Goal: Check status: Check status

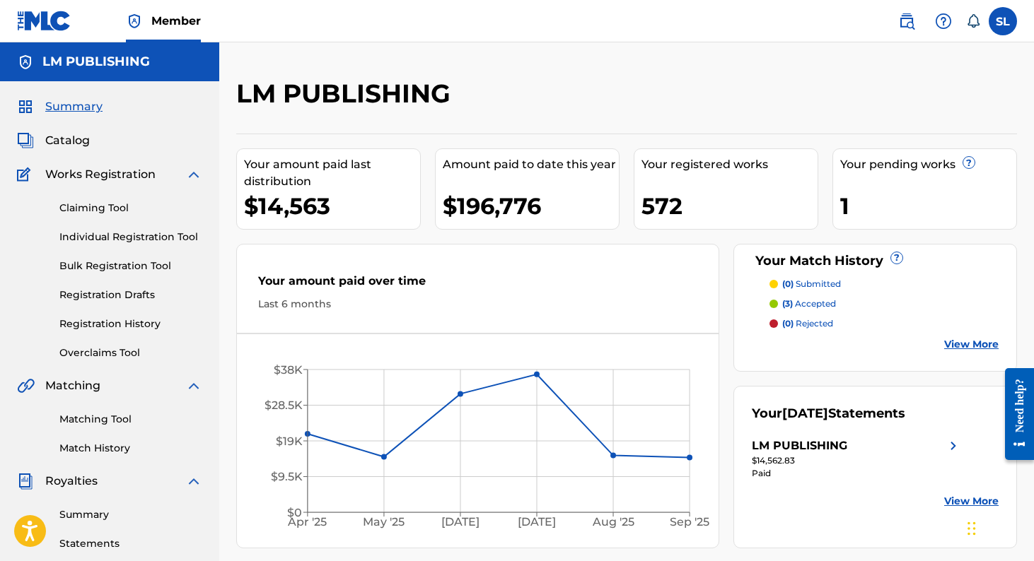
click at [155, 234] on link "Individual Registration Tool" at bounding box center [130, 237] width 143 height 15
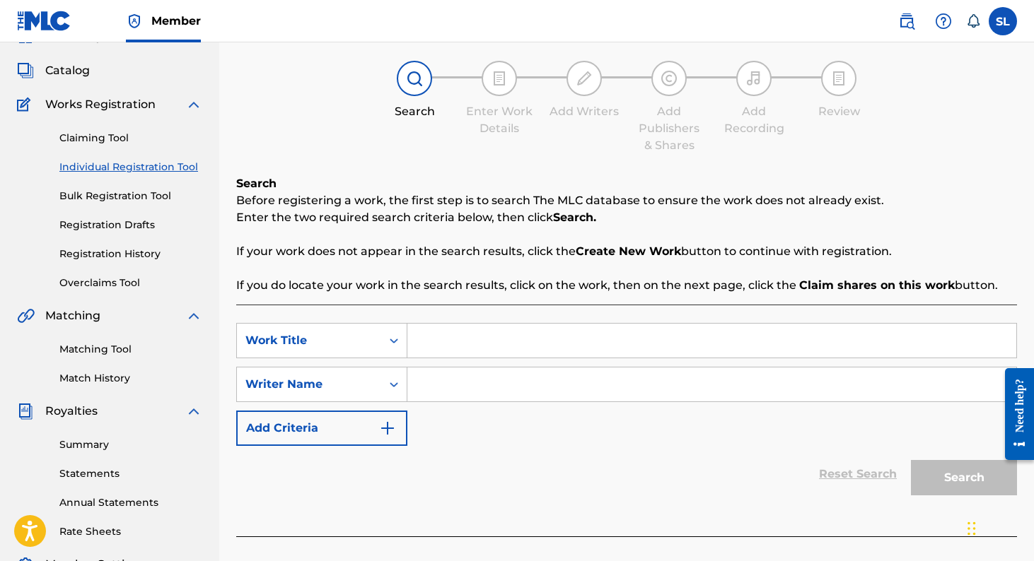
scroll to position [71, 0]
click at [140, 253] on link "Registration History" at bounding box center [130, 253] width 143 height 15
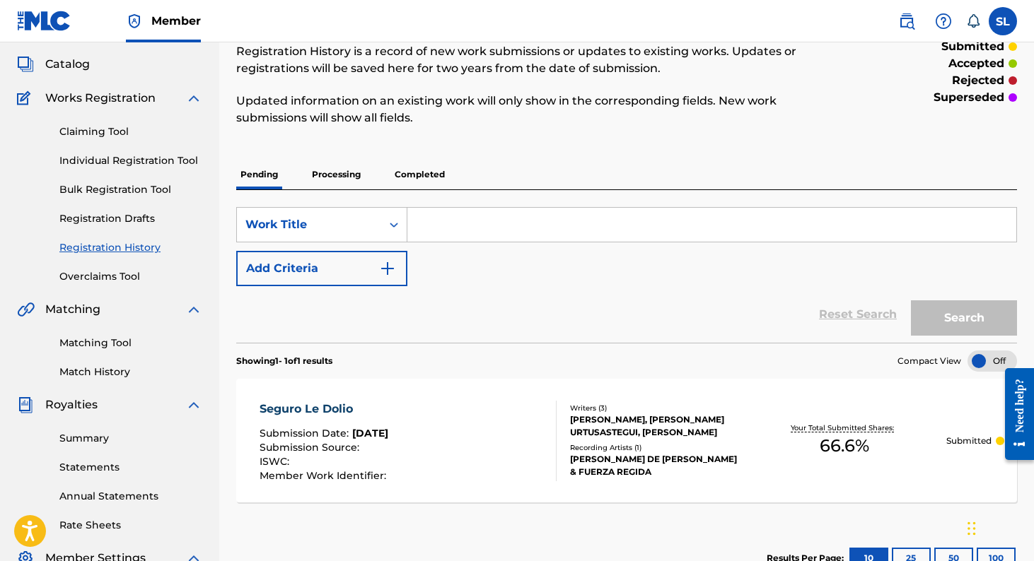
scroll to position [141, 0]
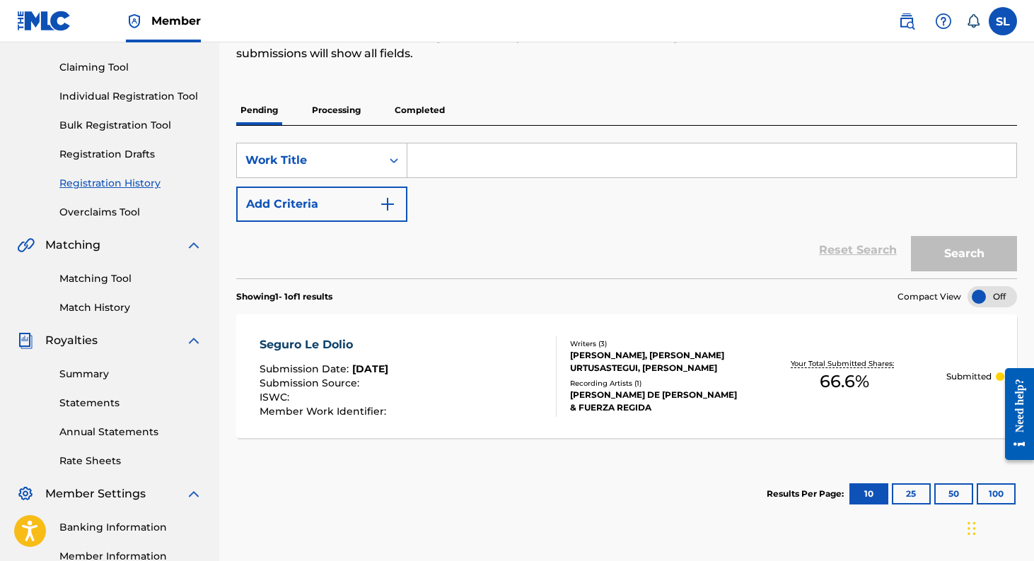
click at [339, 349] on div "Seguro Le Dolio" at bounding box center [324, 345] width 130 height 17
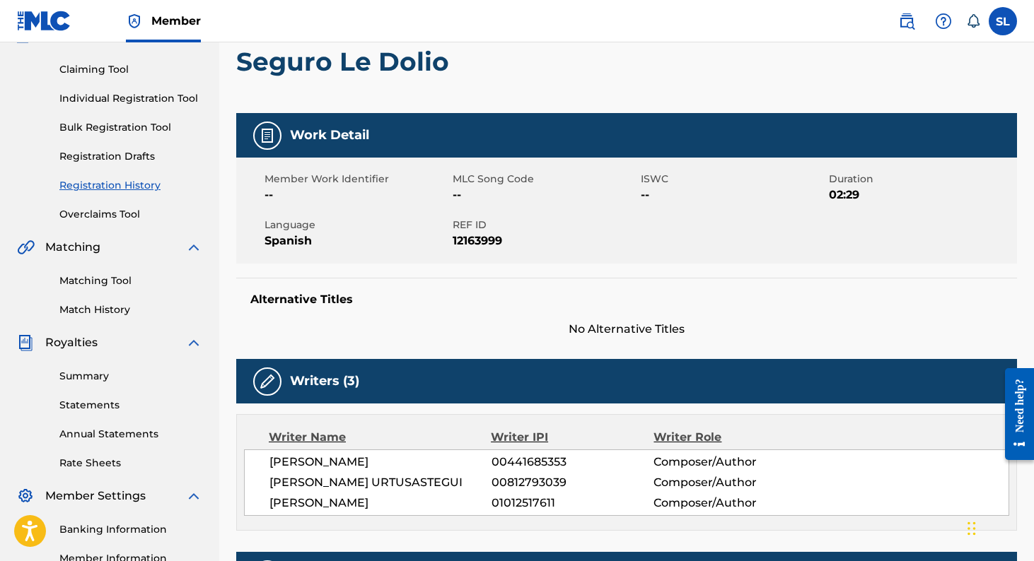
scroll to position [132, 0]
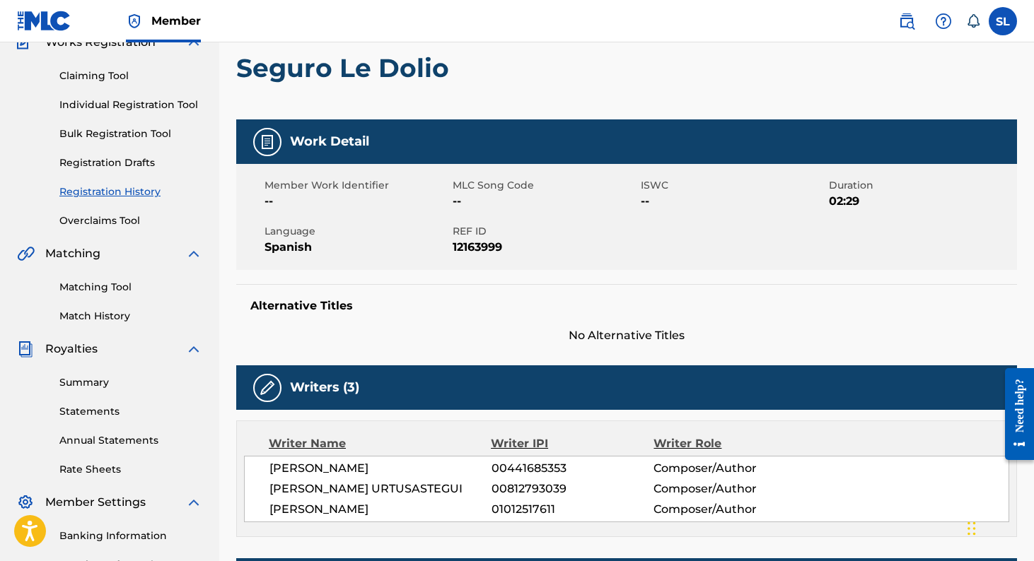
click at [279, 151] on div "Work Detail" at bounding box center [626, 141] width 781 height 45
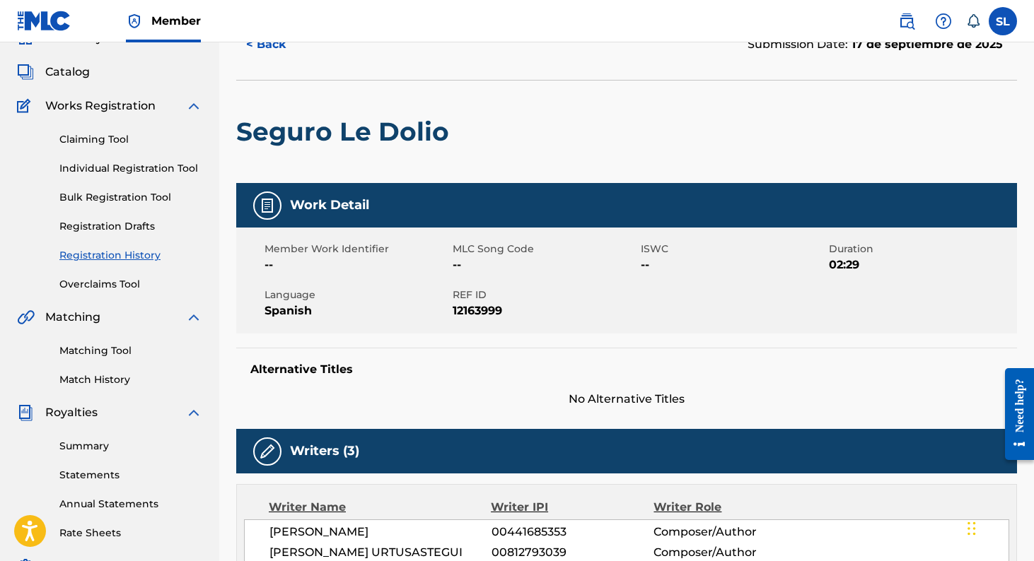
scroll to position [0, 0]
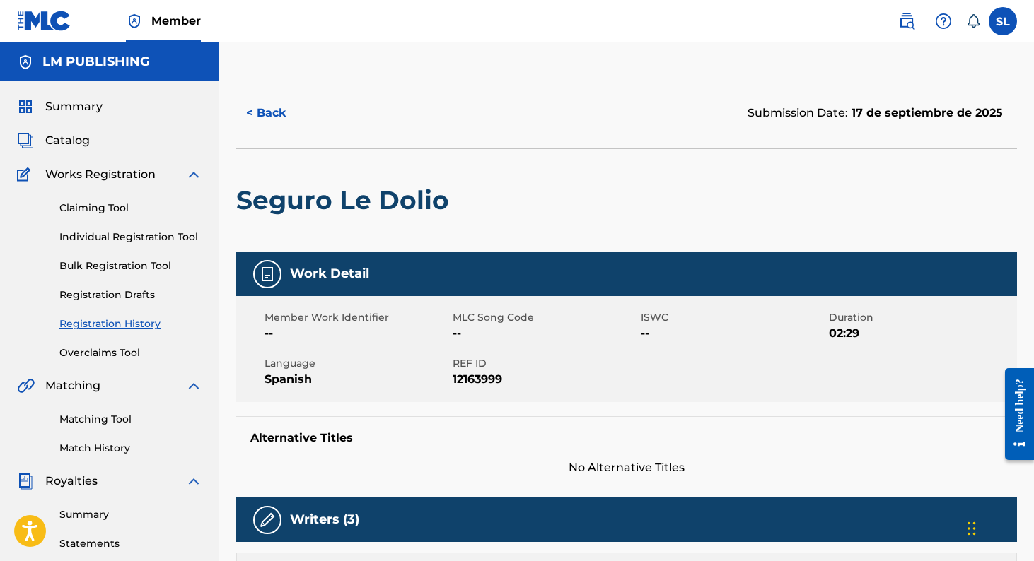
click at [776, 93] on div "< Back Submission Date: 17 de septiembre de 2025" at bounding box center [626, 113] width 781 height 71
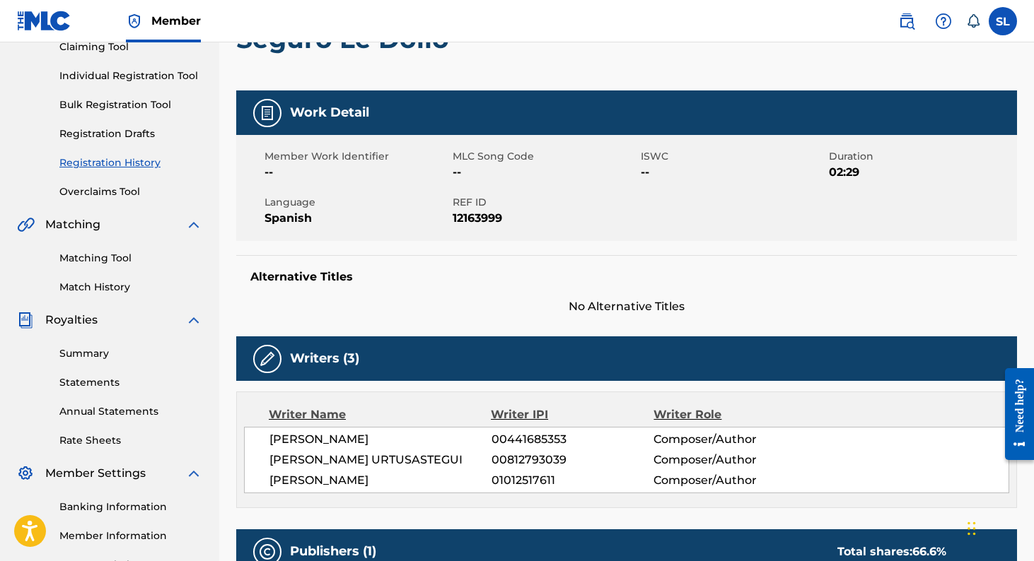
click at [305, 367] on div "Writers (3)" at bounding box center [626, 359] width 781 height 45
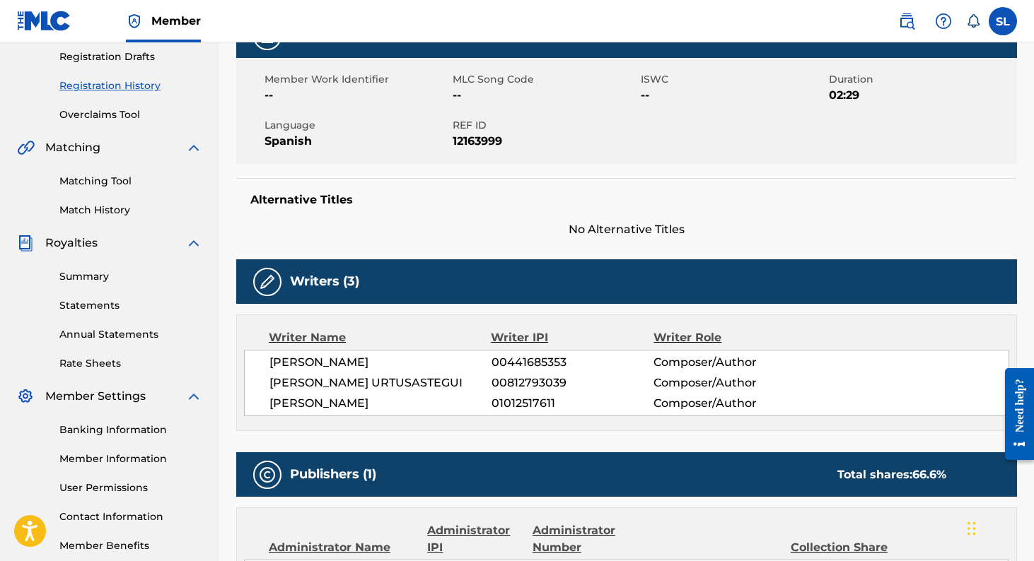
scroll to position [422, 0]
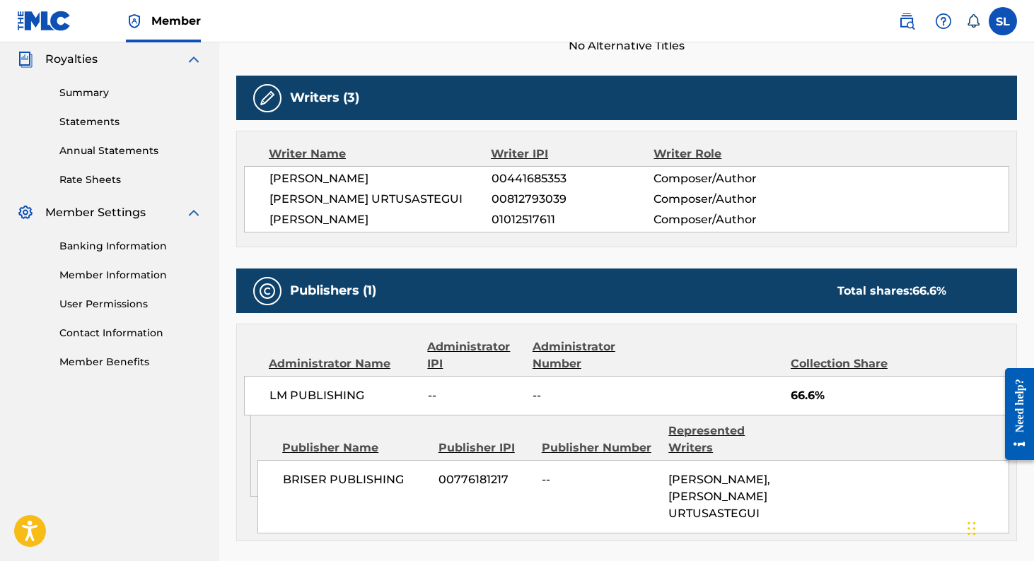
click at [252, 305] on div "Publishers (1) Total shares: 66.6 %" at bounding box center [626, 291] width 781 height 45
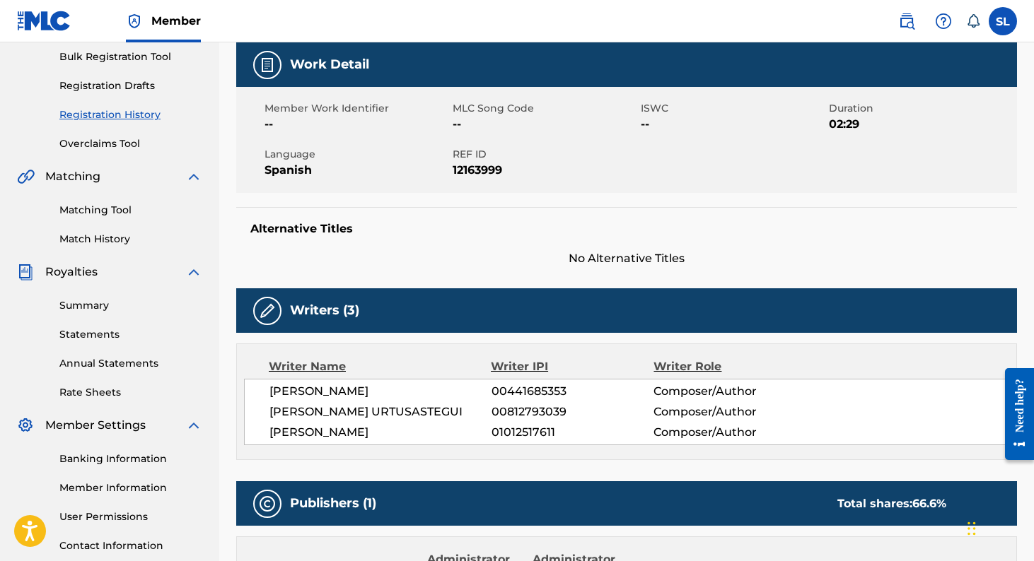
scroll to position [0, 0]
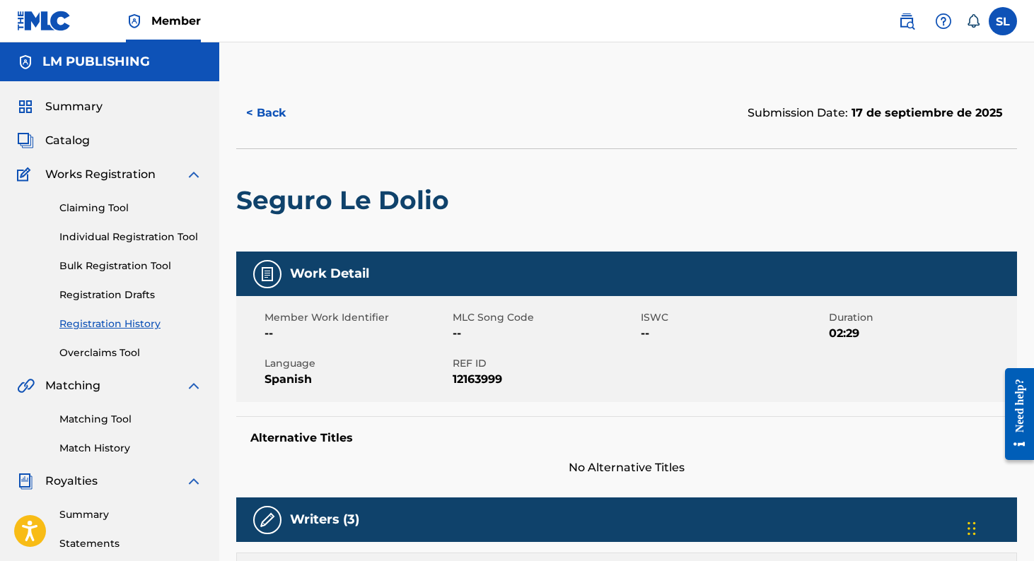
click at [265, 116] on button "< Back" at bounding box center [278, 112] width 85 height 35
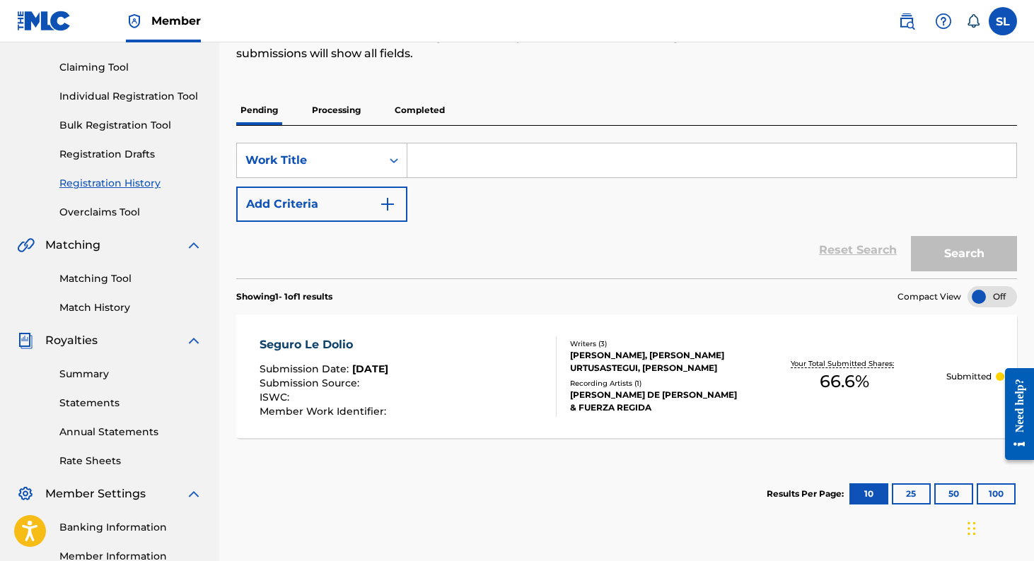
click at [363, 105] on p "Processing" at bounding box center [336, 110] width 57 height 30
